Goal: Information Seeking & Learning: Learn about a topic

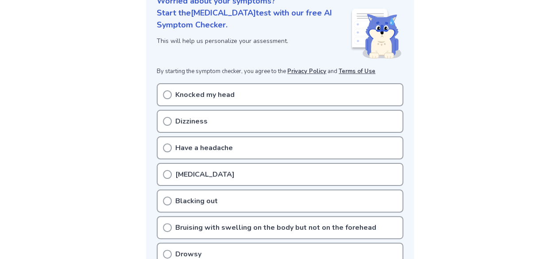
scroll to position [119, 0]
click at [217, 92] on p "Knocked my head" at bounding box center [204, 94] width 59 height 11
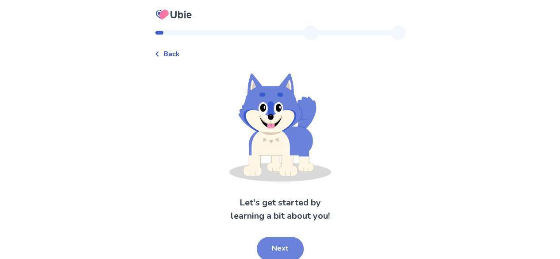
click at [282, 248] on button "Next" at bounding box center [280, 249] width 47 height 24
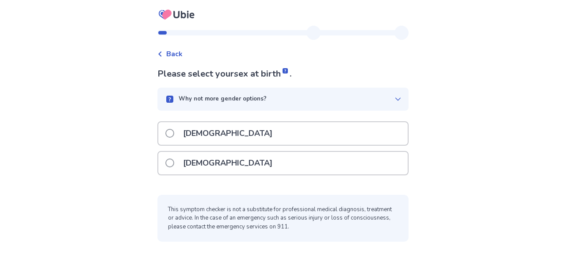
click at [302, 156] on div "[DEMOGRAPHIC_DATA]" at bounding box center [283, 163] width 250 height 23
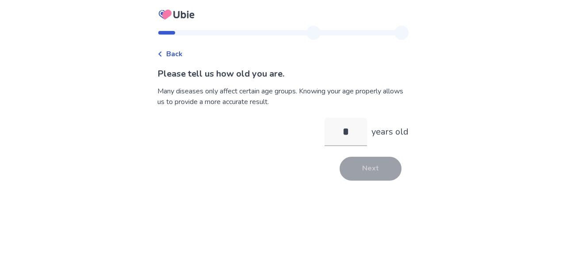
type input "**"
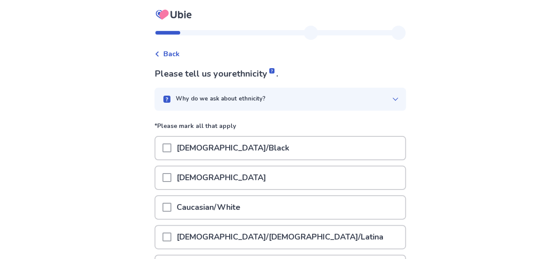
click at [246, 213] on p "Caucasian/White" at bounding box center [208, 207] width 74 height 23
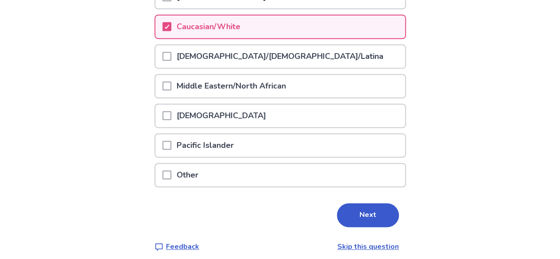
scroll to position [182, 0]
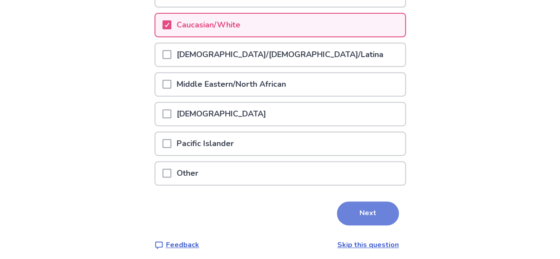
click at [346, 205] on button "Next" at bounding box center [368, 213] width 62 height 24
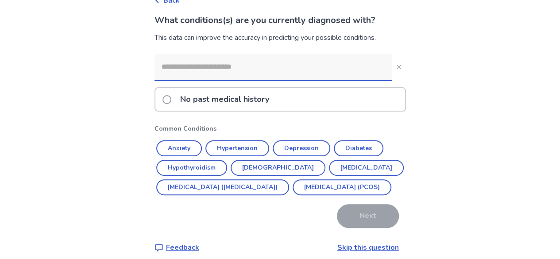
scroll to position [54, 0]
click at [220, 97] on p "No past medical history" at bounding box center [225, 99] width 100 height 23
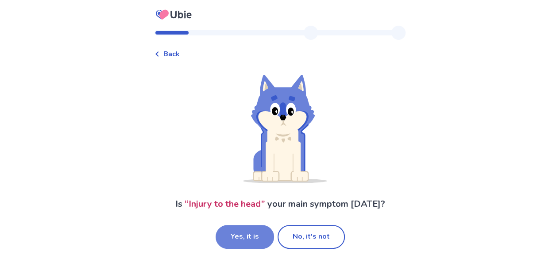
click at [245, 235] on button "Yes, it is" at bounding box center [245, 237] width 58 height 24
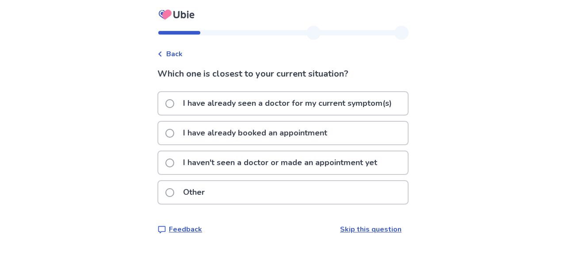
click at [283, 165] on p "I haven't seen a doctor or made an appointment yet" at bounding box center [280, 162] width 205 height 23
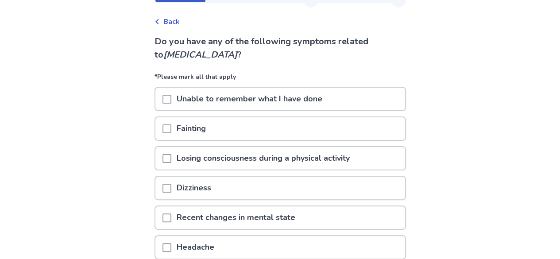
scroll to position [47, 0]
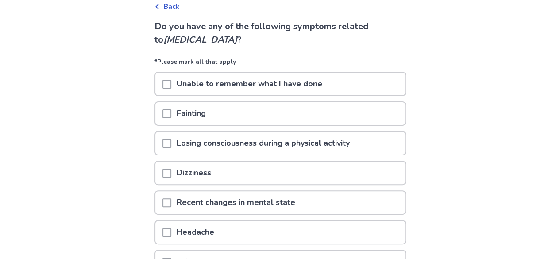
click at [281, 177] on div "Dizziness" at bounding box center [280, 173] width 250 height 23
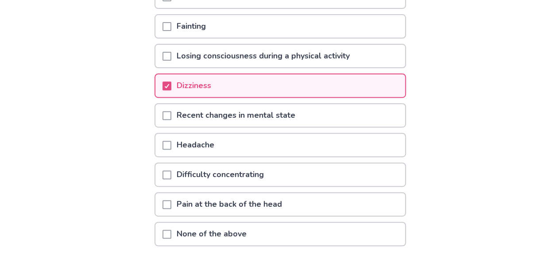
scroll to position [135, 0]
click at [244, 154] on div "Headache" at bounding box center [280, 144] width 250 height 23
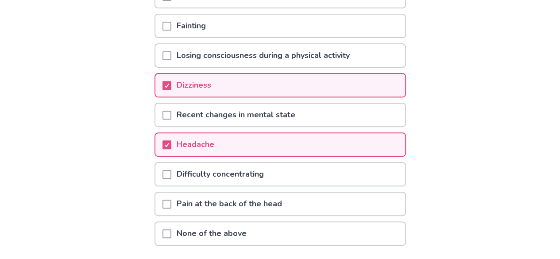
click at [256, 177] on p "Difficulty concentrating" at bounding box center [220, 174] width 98 height 23
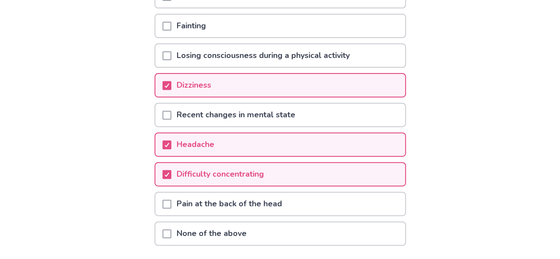
click at [285, 208] on p "Pain at the back of the head" at bounding box center [229, 204] width 116 height 23
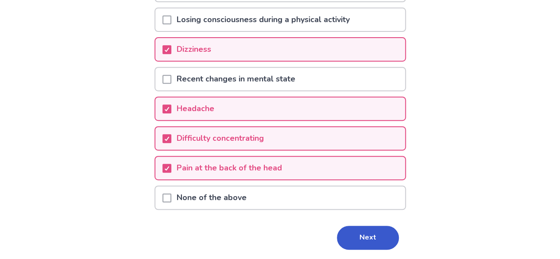
scroll to position [200, 0]
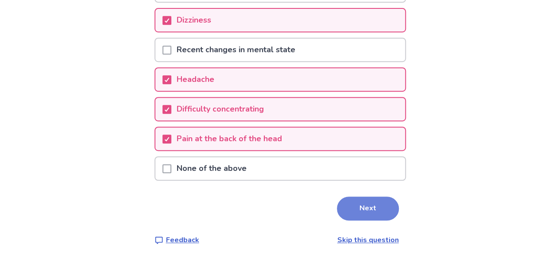
click at [384, 205] on button "Next" at bounding box center [368, 208] width 62 height 24
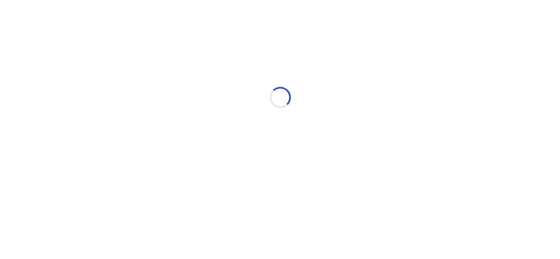
scroll to position [0, 0]
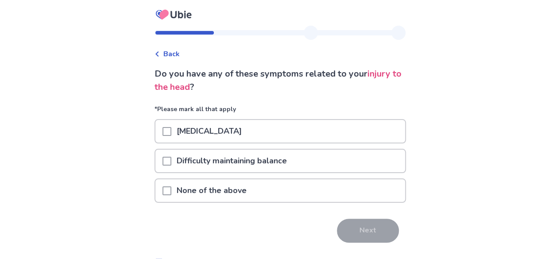
click at [294, 185] on div "None of the above" at bounding box center [280, 190] width 250 height 23
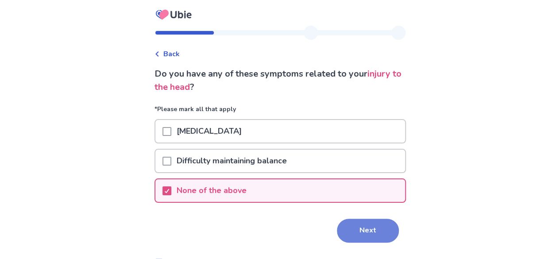
click at [342, 224] on button "Next" at bounding box center [368, 231] width 62 height 24
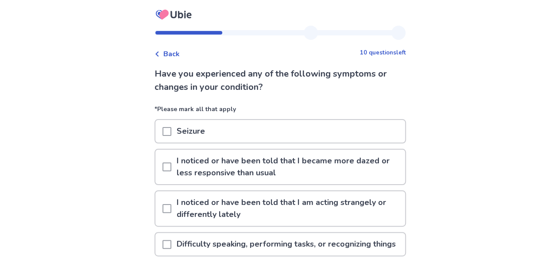
click at [301, 159] on p "I noticed or have been told that I became more dazed or less responsive than us…" at bounding box center [288, 167] width 234 height 35
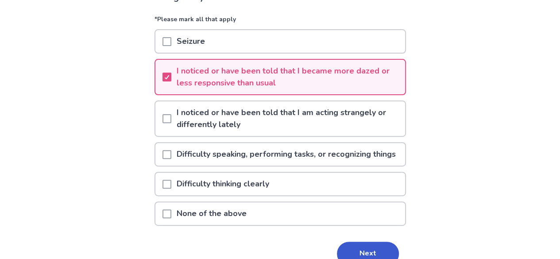
scroll to position [131, 0]
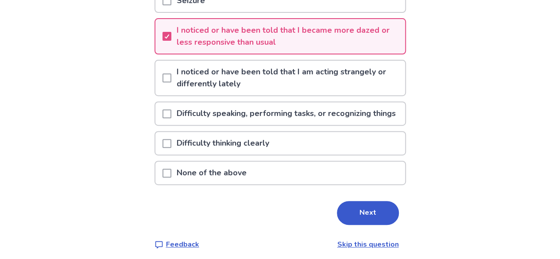
click at [334, 150] on div "Difficulty thinking clearly" at bounding box center [280, 143] width 250 height 23
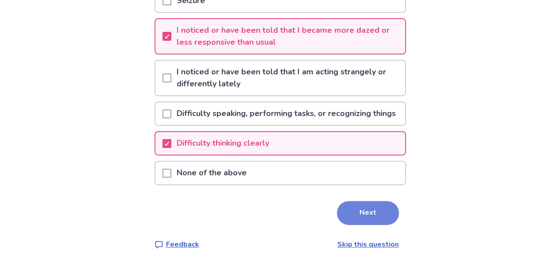
drag, startPoint x: 337, startPoint y: 235, endPoint x: 334, endPoint y: 226, distance: 9.5
click at [337, 225] on button "Next" at bounding box center [368, 213] width 62 height 24
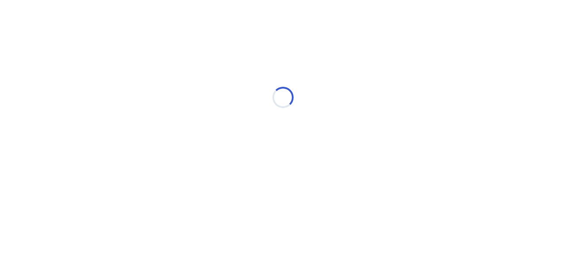
select select "*"
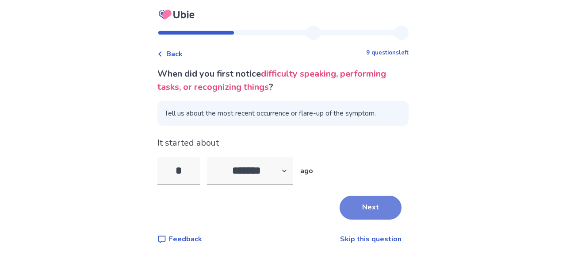
type input "*"
click at [354, 205] on button "Next" at bounding box center [371, 208] width 62 height 24
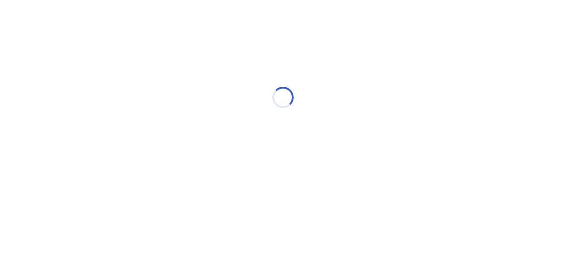
select select "*"
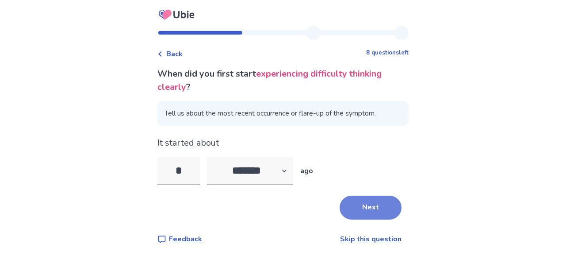
type input "*"
click at [352, 215] on button "Next" at bounding box center [371, 208] width 62 height 24
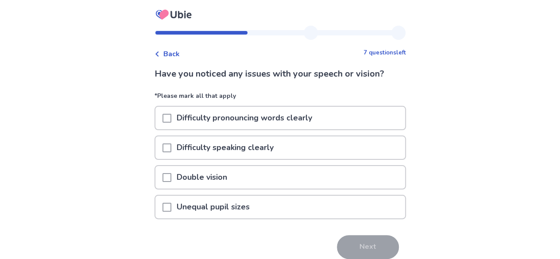
click at [266, 187] on div "Double vision" at bounding box center [280, 177] width 250 height 23
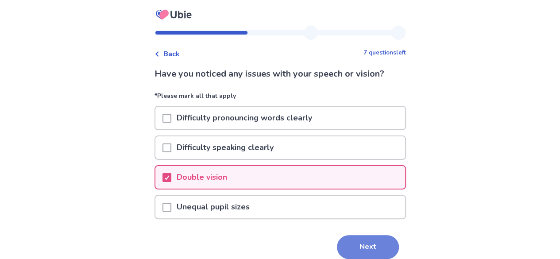
click at [376, 254] on button "Next" at bounding box center [368, 247] width 62 height 24
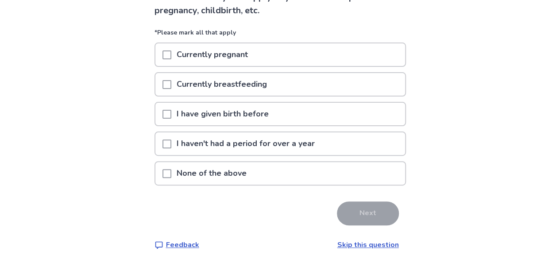
scroll to position [81, 0]
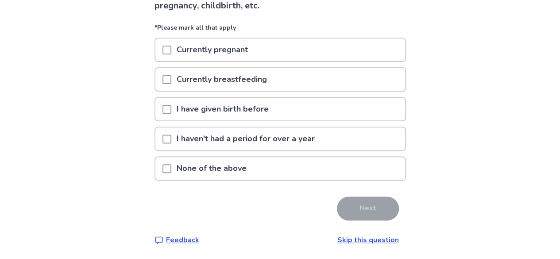
click at [258, 166] on div "None of the above" at bounding box center [280, 168] width 250 height 23
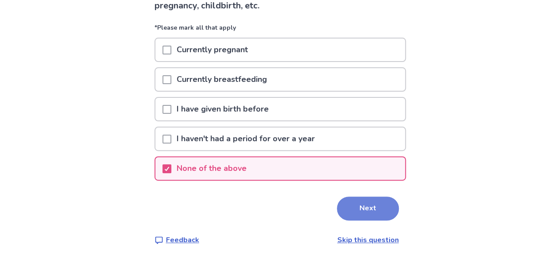
click at [337, 202] on button "Next" at bounding box center [368, 208] width 62 height 24
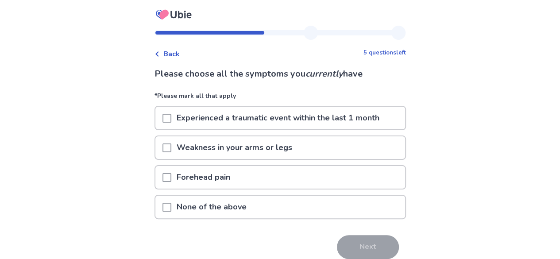
click at [302, 203] on div "None of the above" at bounding box center [280, 207] width 250 height 23
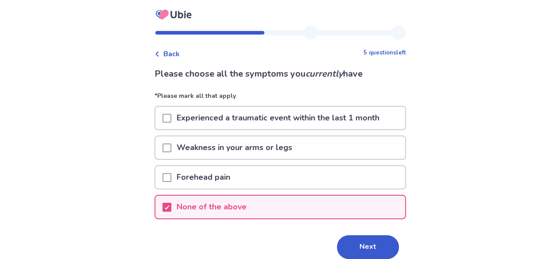
click at [359, 234] on div "Please choose all the symptoms you currently have *Please mark all that apply E…" at bounding box center [279, 175] width 251 height 216
click at [360, 247] on button "Next" at bounding box center [368, 247] width 62 height 24
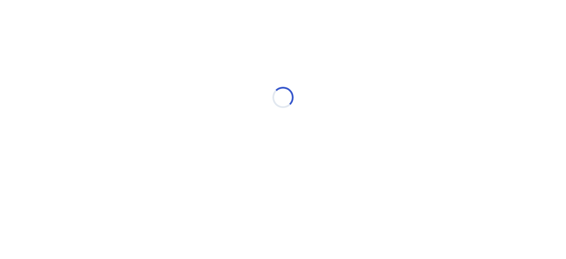
select select "*"
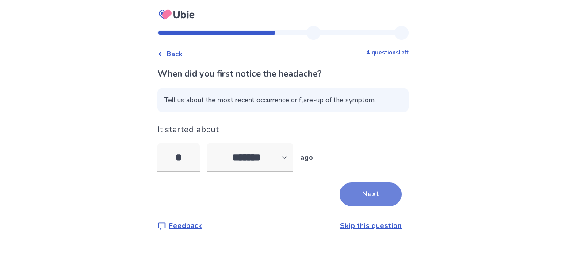
type input "*"
click at [355, 188] on button "Next" at bounding box center [371, 194] width 62 height 24
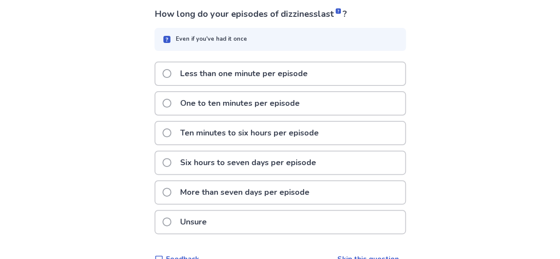
scroll to position [60, 0]
click at [290, 215] on div "Unsure" at bounding box center [280, 221] width 250 height 23
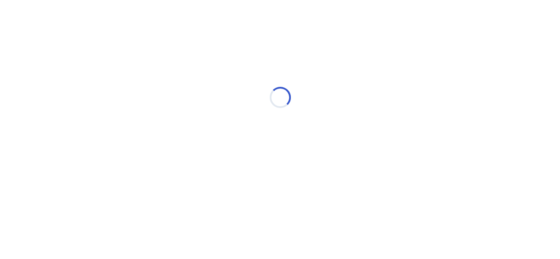
scroll to position [0, 0]
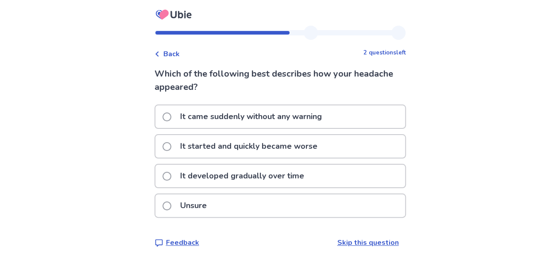
click at [292, 173] on p "It developed gradually over time" at bounding box center [242, 176] width 135 height 23
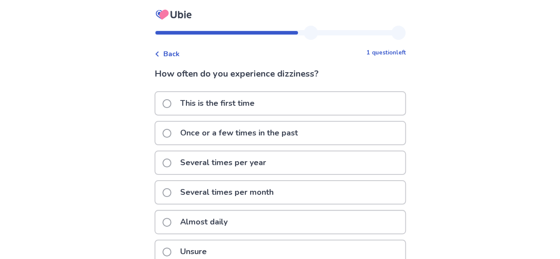
click at [293, 105] on div "This is the first time" at bounding box center [280, 103] width 250 height 23
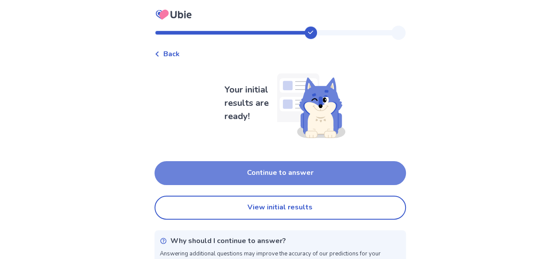
click at [296, 176] on button "Continue to answer" at bounding box center [279, 173] width 251 height 24
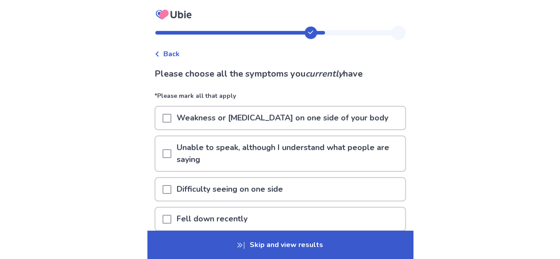
click at [158, 53] on icon at bounding box center [156, 53] width 3 height 5
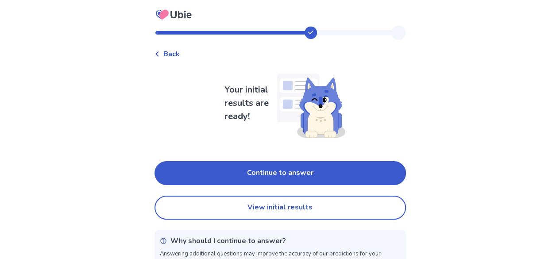
scroll to position [20, 0]
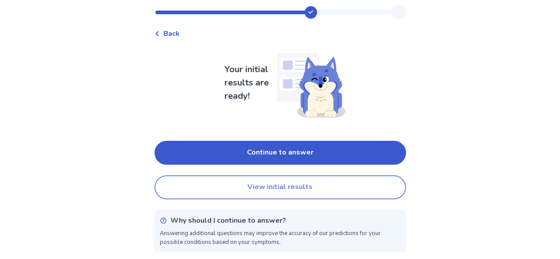
click at [279, 189] on button "View initial results" at bounding box center [279, 187] width 251 height 24
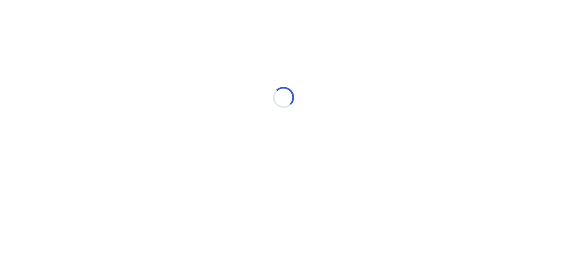
scroll to position [0, 0]
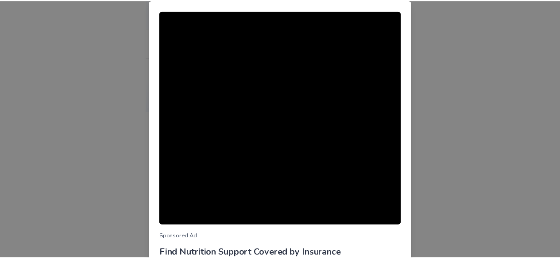
scroll to position [109, 0]
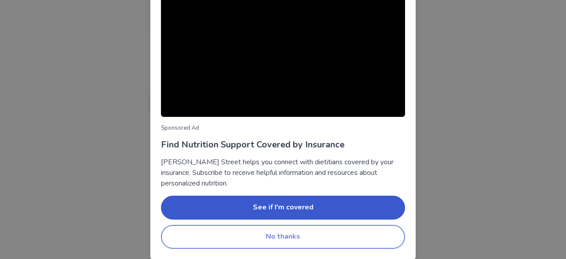
click at [271, 242] on button "No thanks" at bounding box center [283, 237] width 244 height 24
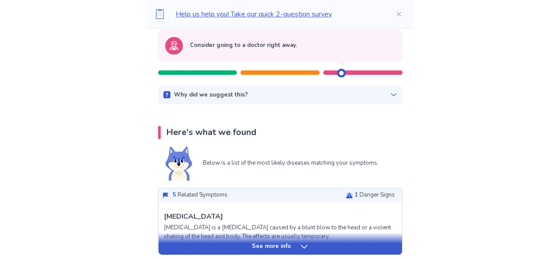
scroll to position [108, 0]
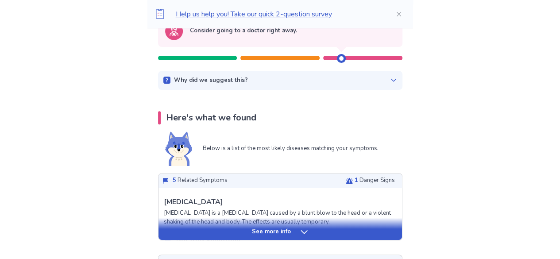
click at [300, 233] on icon at bounding box center [304, 231] width 9 height 9
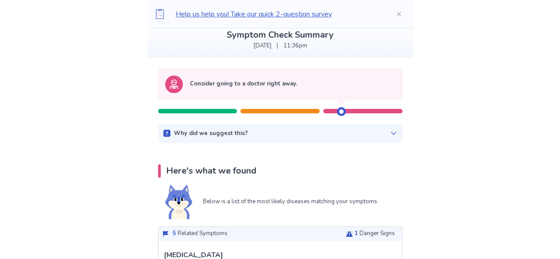
scroll to position [0, 0]
